Goal: Transaction & Acquisition: Subscribe to service/newsletter

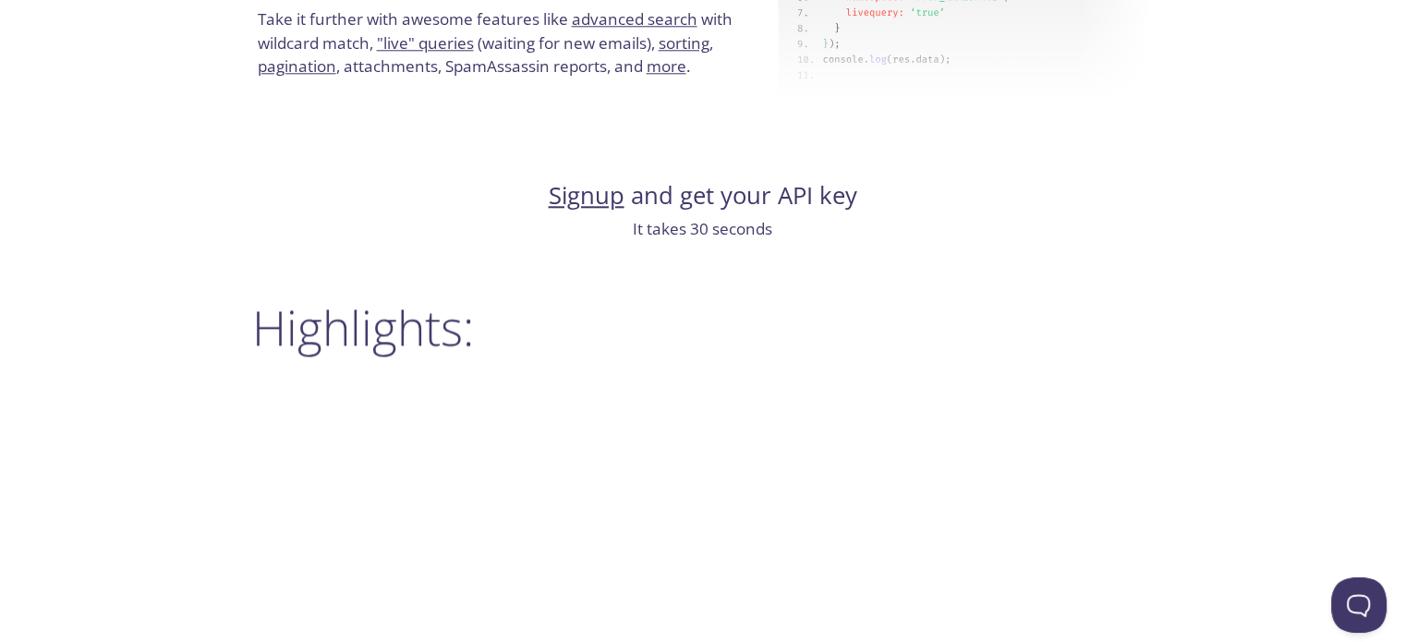
scroll to position [2216, 0]
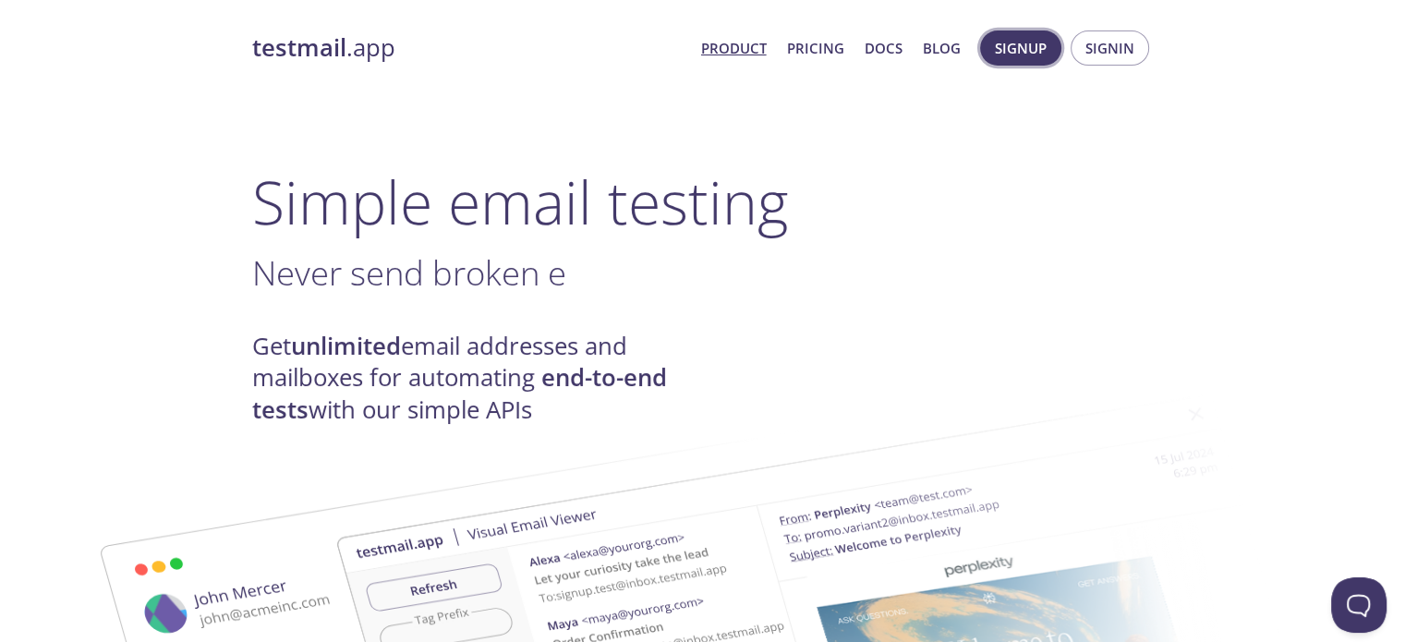
click at [1015, 36] on span "Signup" at bounding box center [1021, 48] width 52 height 24
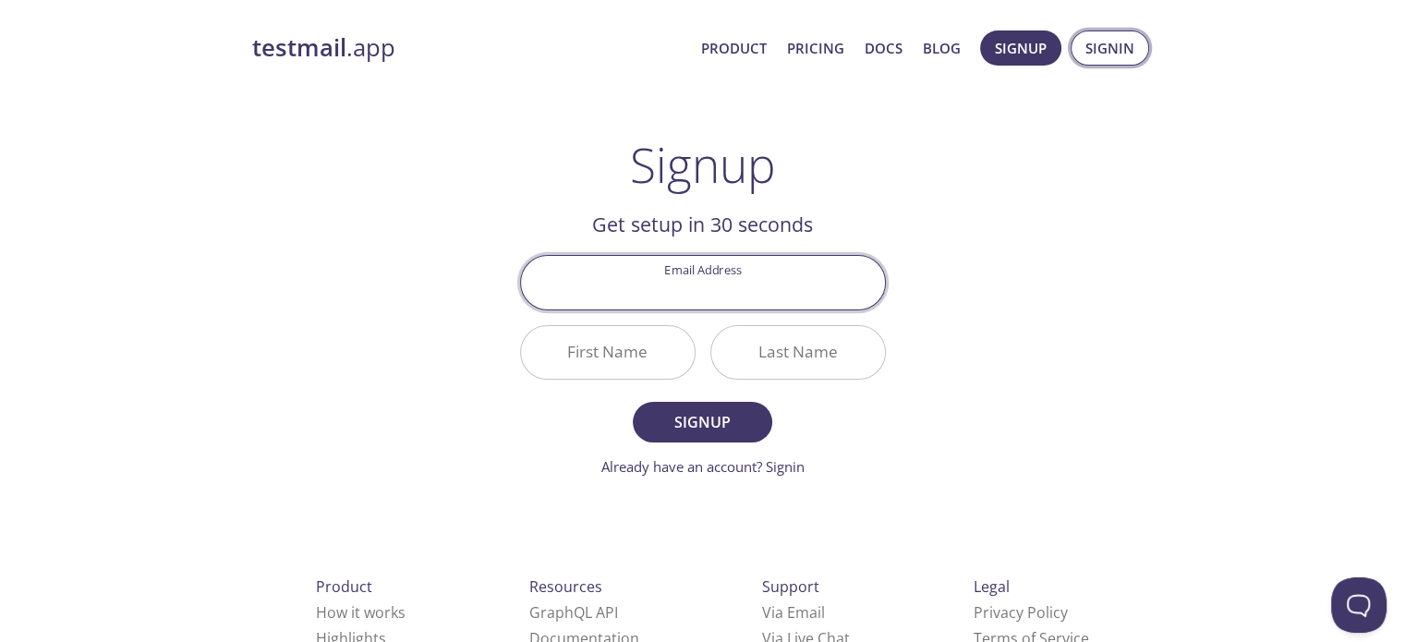
click at [1104, 39] on span "Signin" at bounding box center [1109, 48] width 49 height 24
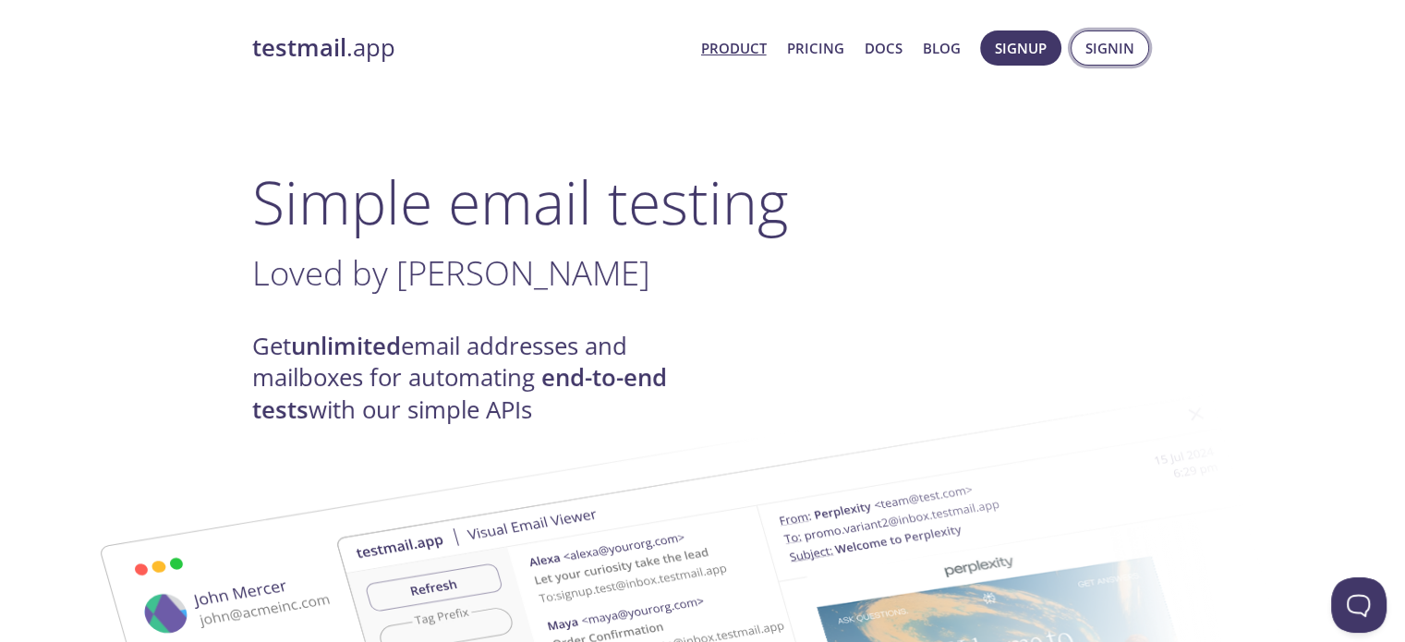
click at [1086, 42] on span "Signin" at bounding box center [1109, 48] width 49 height 24
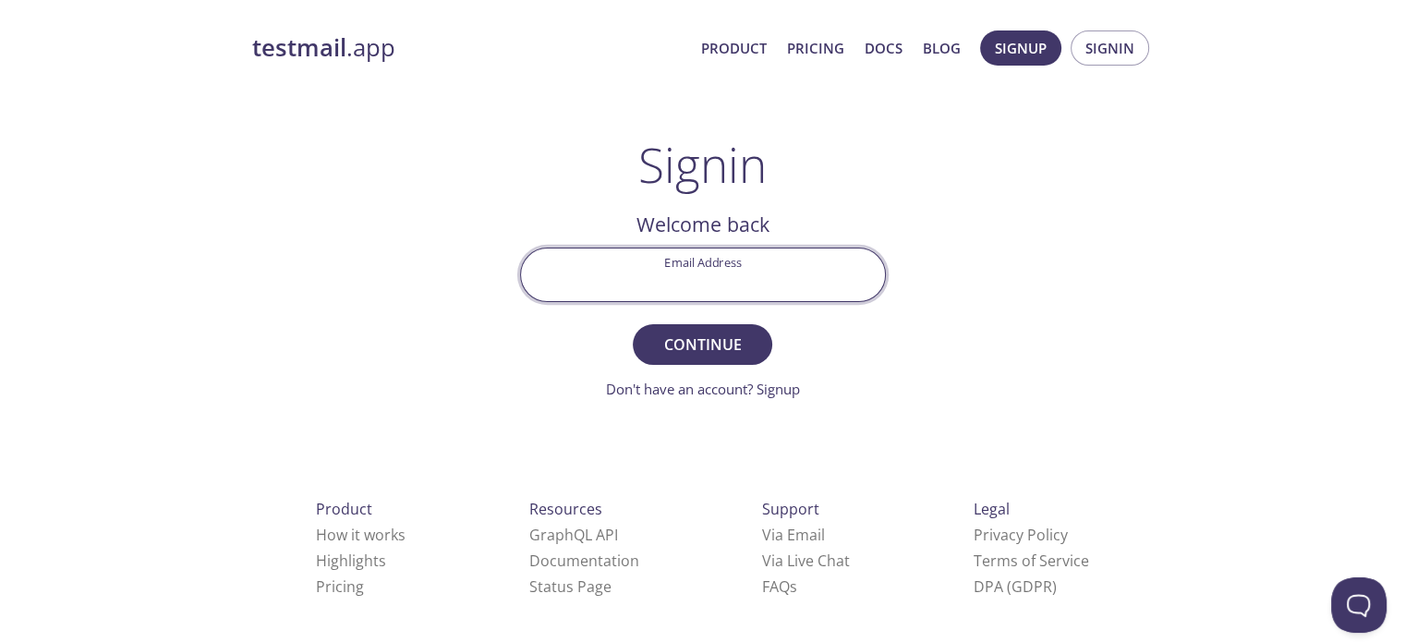
click at [742, 274] on input "Email Address" at bounding box center [703, 274] width 364 height 53
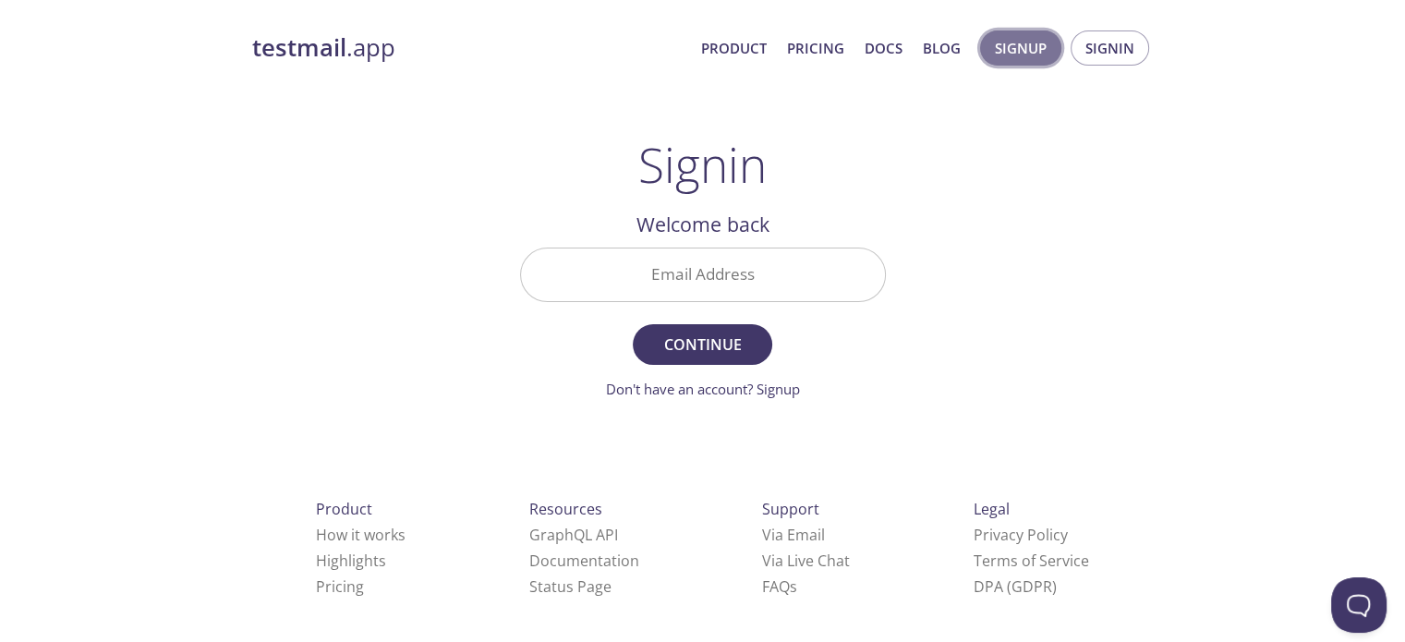
click at [995, 51] on span "Signup" at bounding box center [1021, 48] width 52 height 24
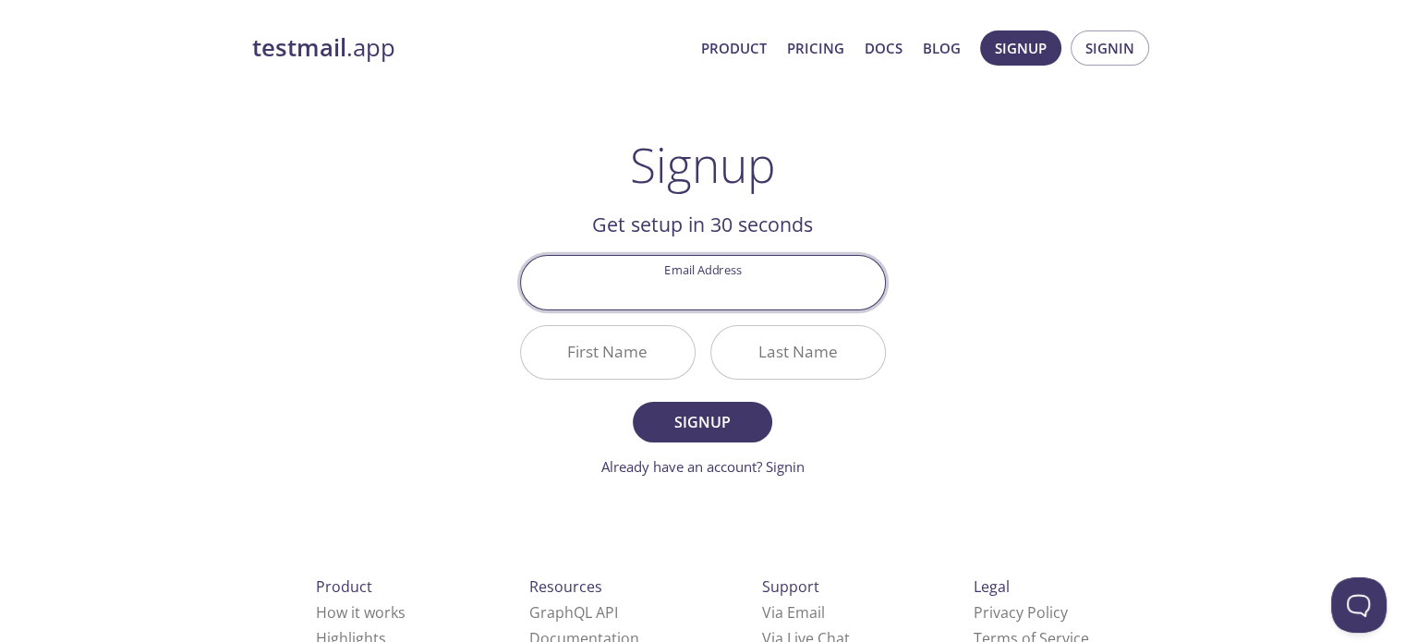
click at [717, 292] on input "Email Address" at bounding box center [703, 282] width 364 height 53
click at [501, 267] on main "Signup Get setup in 30 seconds Email Address First Name Last Name Signup Alread…" at bounding box center [703, 307] width 410 height 341
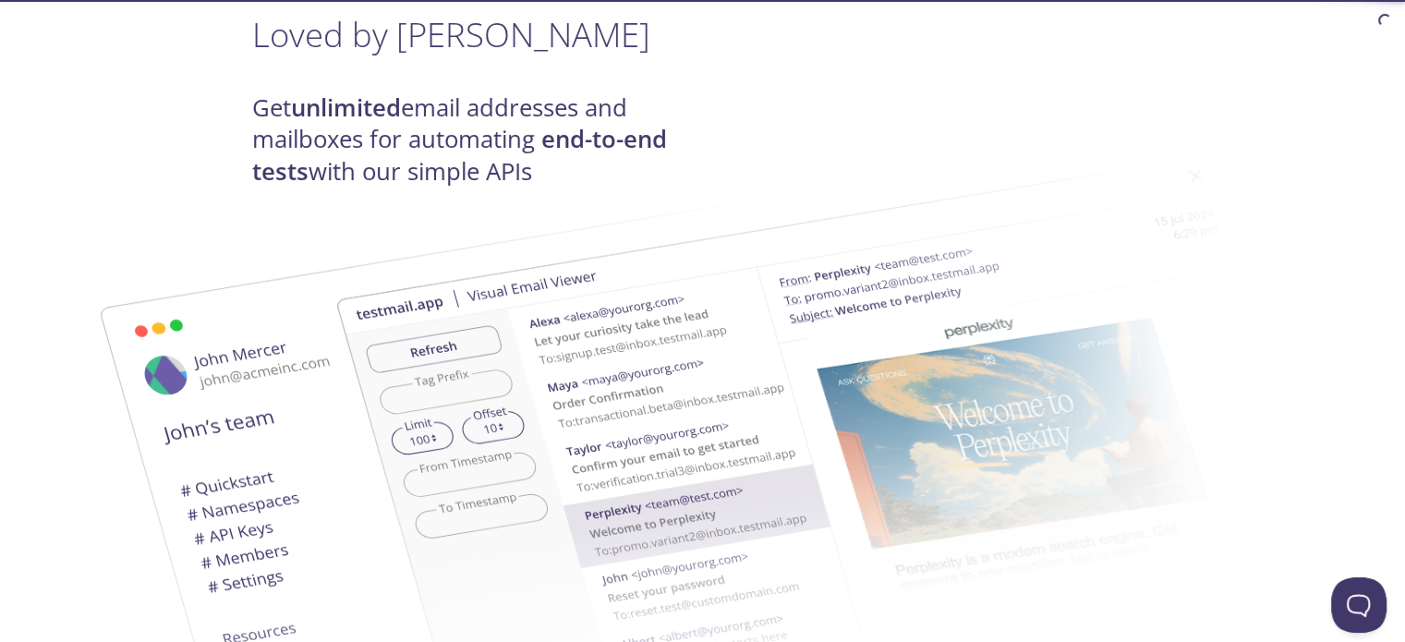
scroll to position [369, 0]
